Goal: Task Accomplishment & Management: Manage account settings

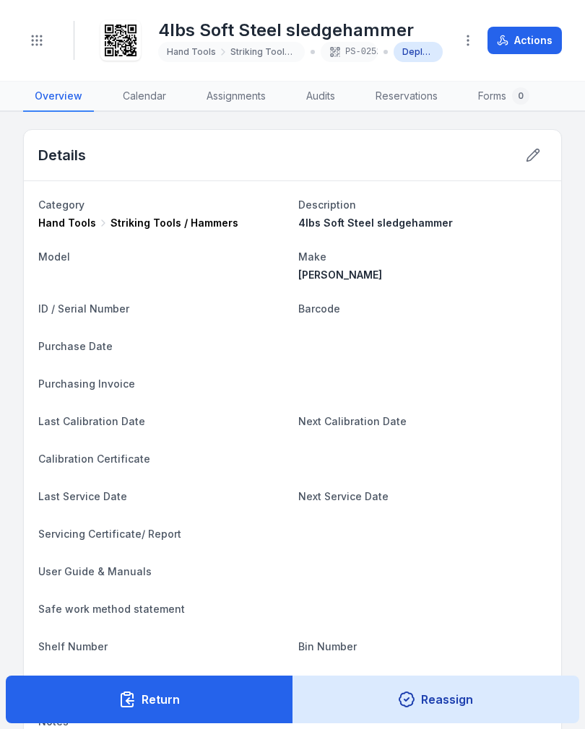
click at [37, 43] on icon "Toggle navigation" at bounding box center [37, 40] width 14 height 14
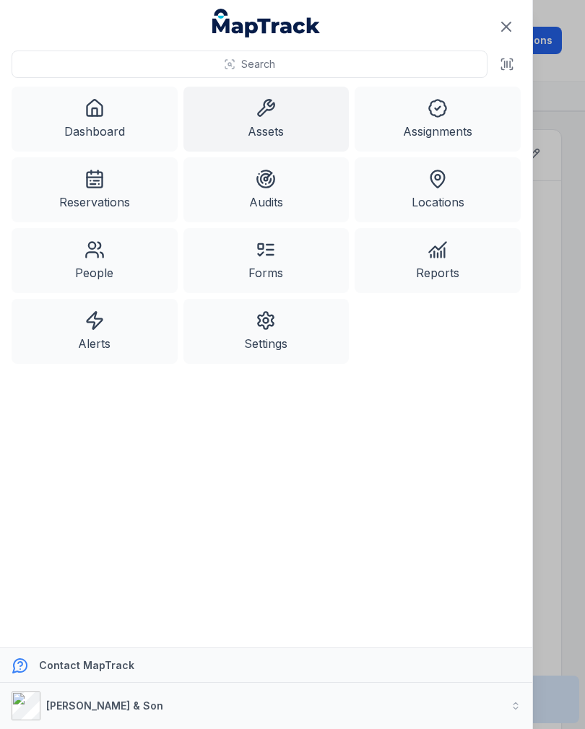
click at [289, 116] on link "Assets" at bounding box center [266, 119] width 166 height 65
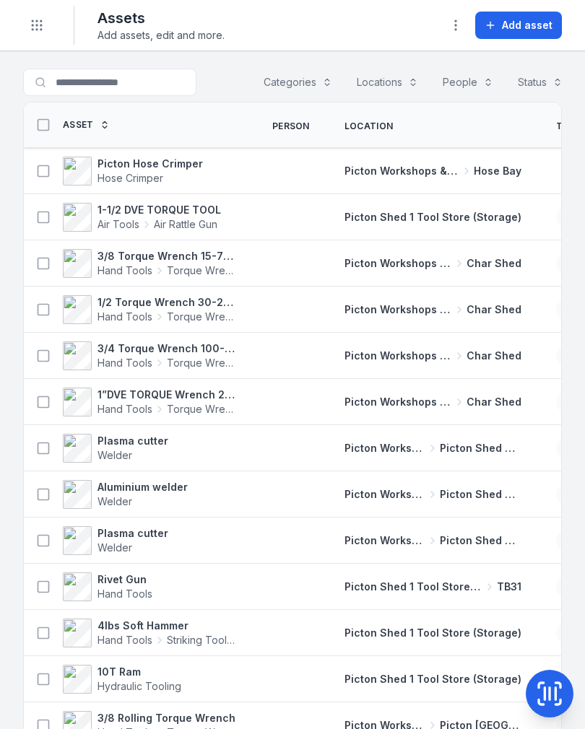
click at [27, 19] on button "Toggle Navigation" at bounding box center [36, 25] width 27 height 27
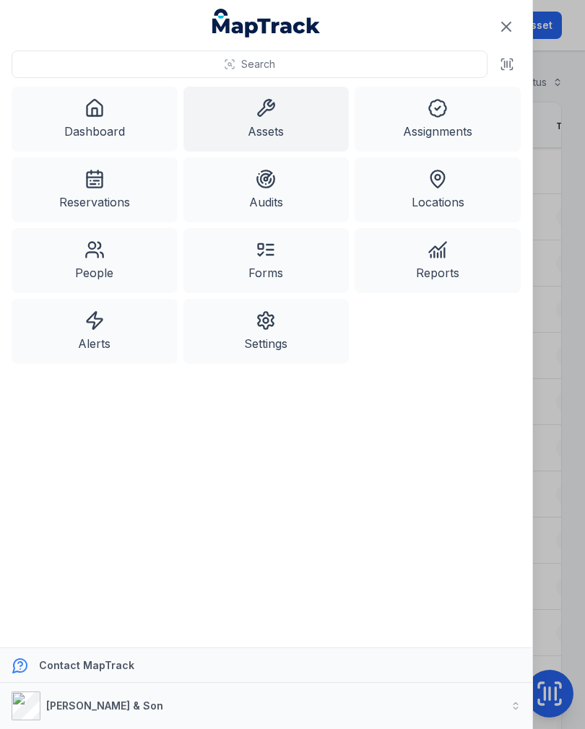
click at [97, 110] on icon at bounding box center [94, 112] width 5 height 8
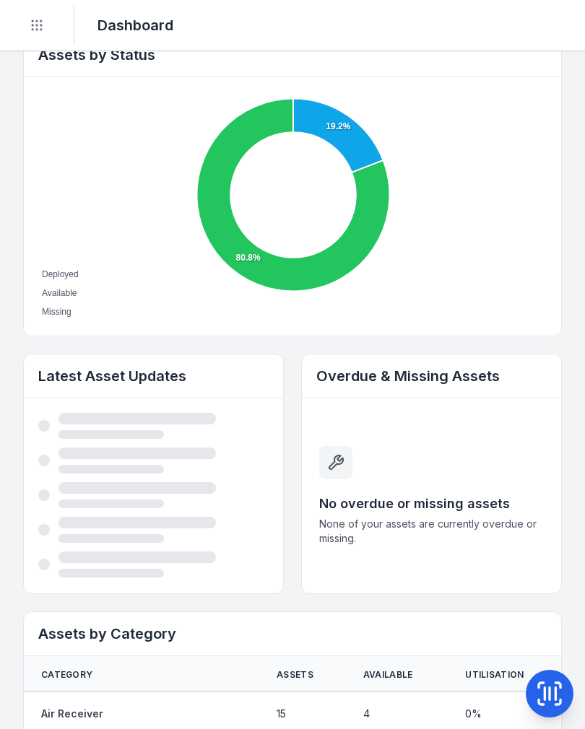
scroll to position [516, 0]
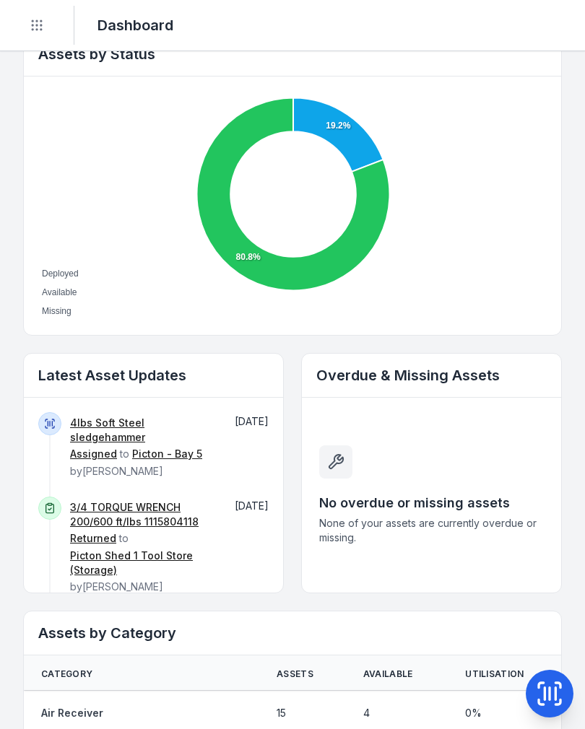
click at [82, 429] on link "4lbs Soft Steel sledgehammer" at bounding box center [142, 430] width 144 height 29
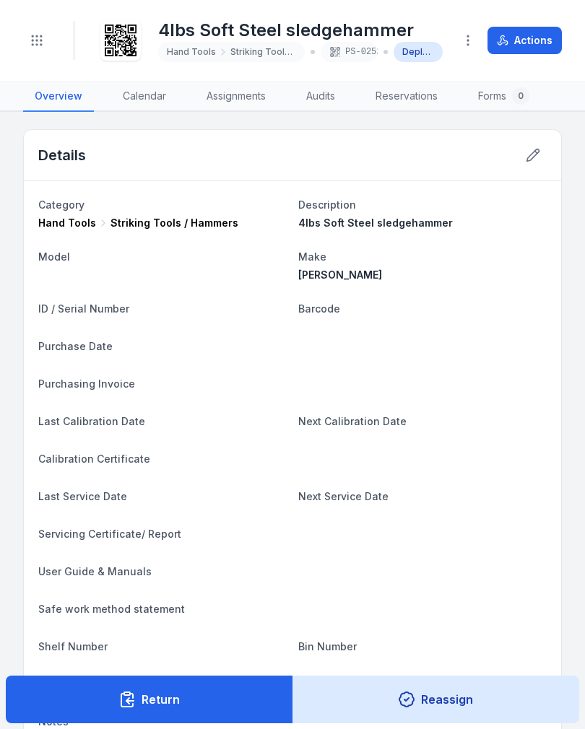
click at [244, 693] on button "Return" at bounding box center [149, 700] width 287 height 48
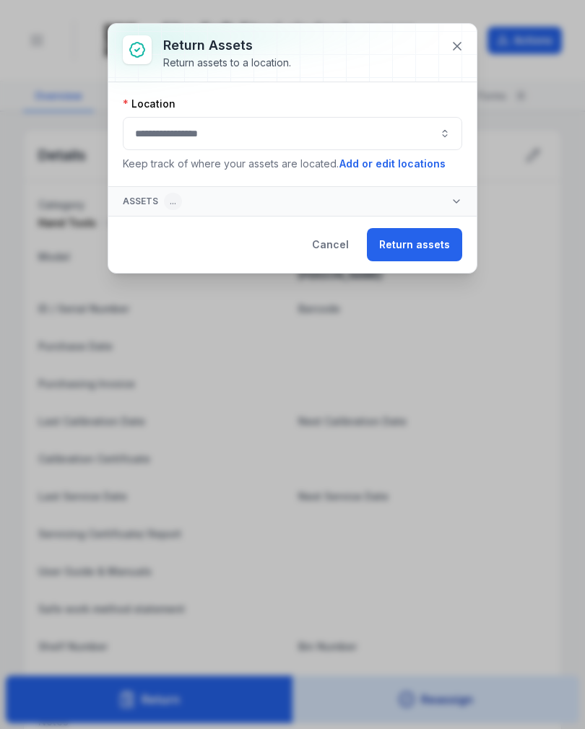
click at [347, 123] on button "button" at bounding box center [292, 133] width 339 height 33
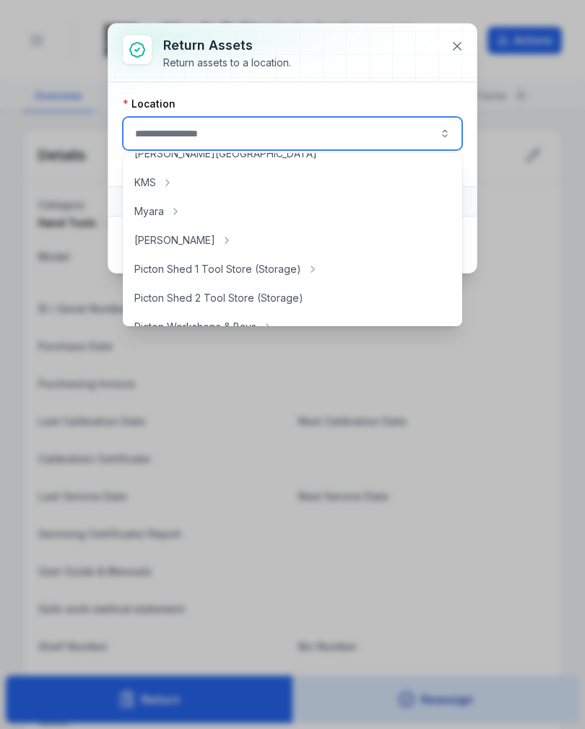
scroll to position [204, 0]
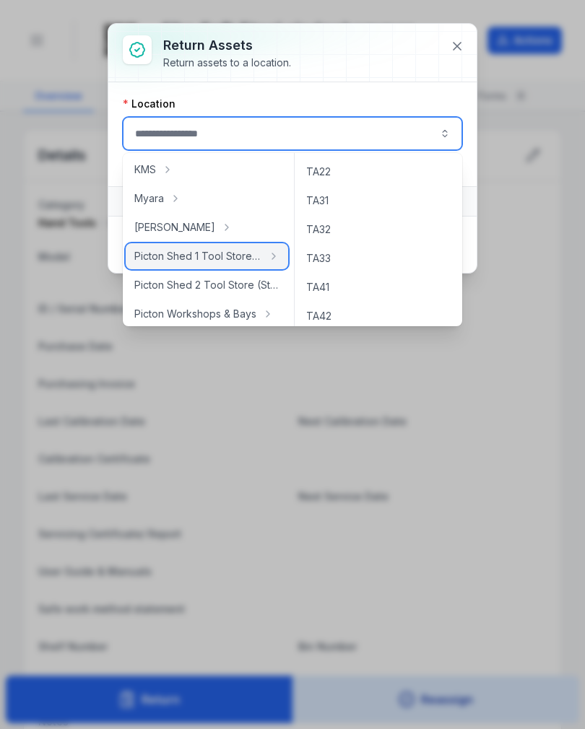
click at [227, 264] on div "Picton Shed 1 Tool Store (Storage)" at bounding box center [207, 256] width 162 height 26
type input "**********"
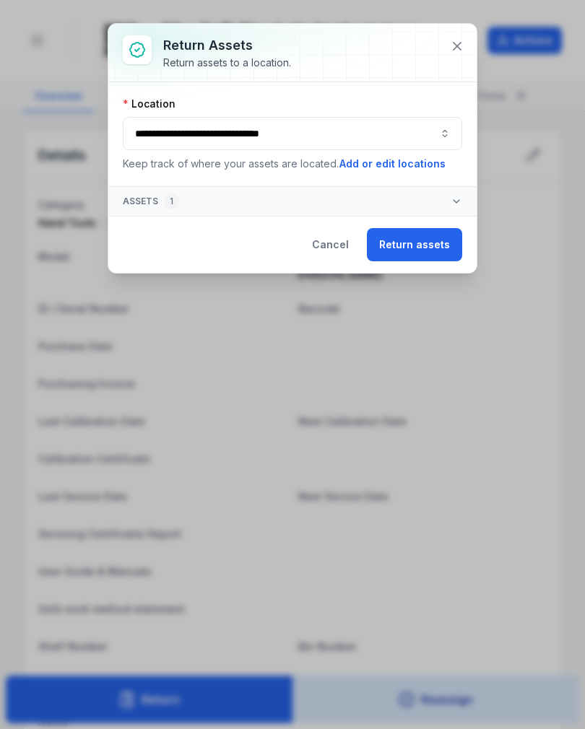
click at [435, 254] on button "Return assets" at bounding box center [414, 244] width 95 height 33
